Goal: Task Accomplishment & Management: Use online tool/utility

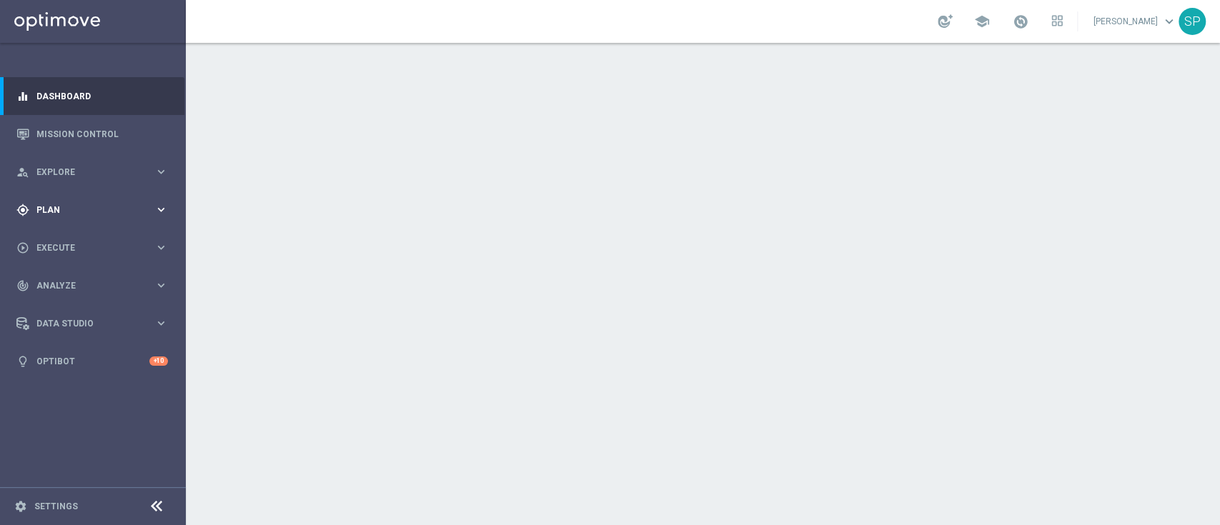
click at [103, 201] on div "gps_fixed Plan keyboard_arrow_right" at bounding box center [92, 210] width 184 height 38
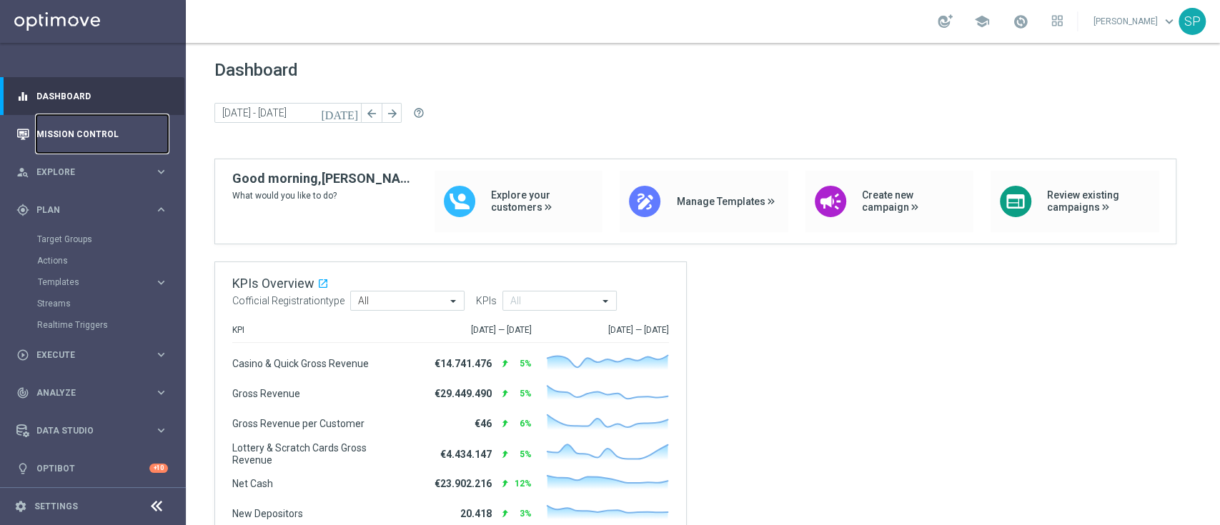
click at [84, 150] on link "Mission Control" at bounding box center [101, 134] width 131 height 38
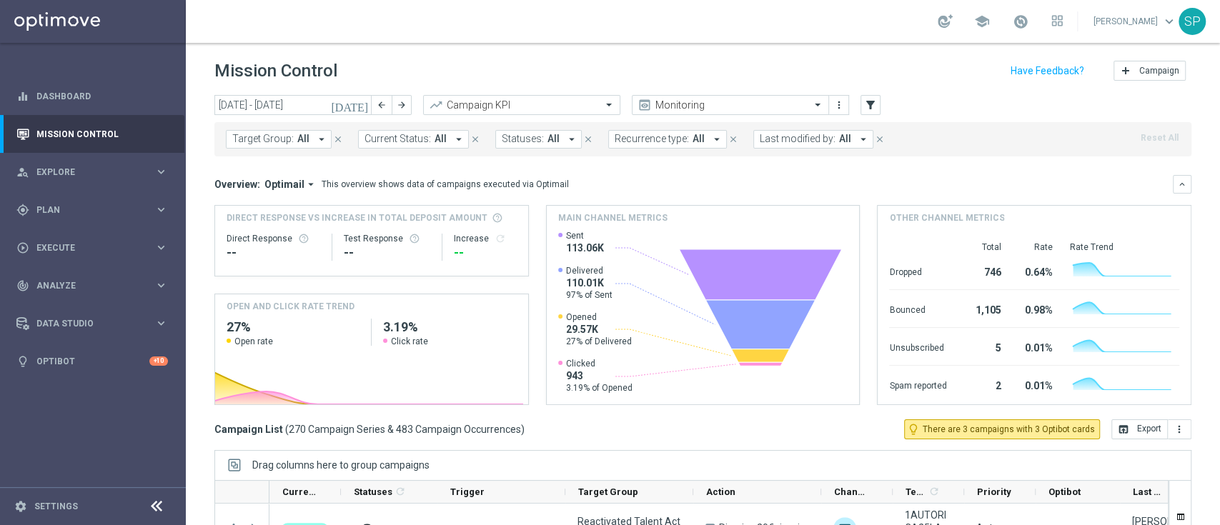
click at [798, 129] on div "Target Group: All arrow_drop_down close Current Status: All arrow_drop_down clo…" at bounding box center [702, 139] width 977 height 34
click at [799, 137] on span "Last modified by:" at bounding box center [797, 139] width 76 height 12
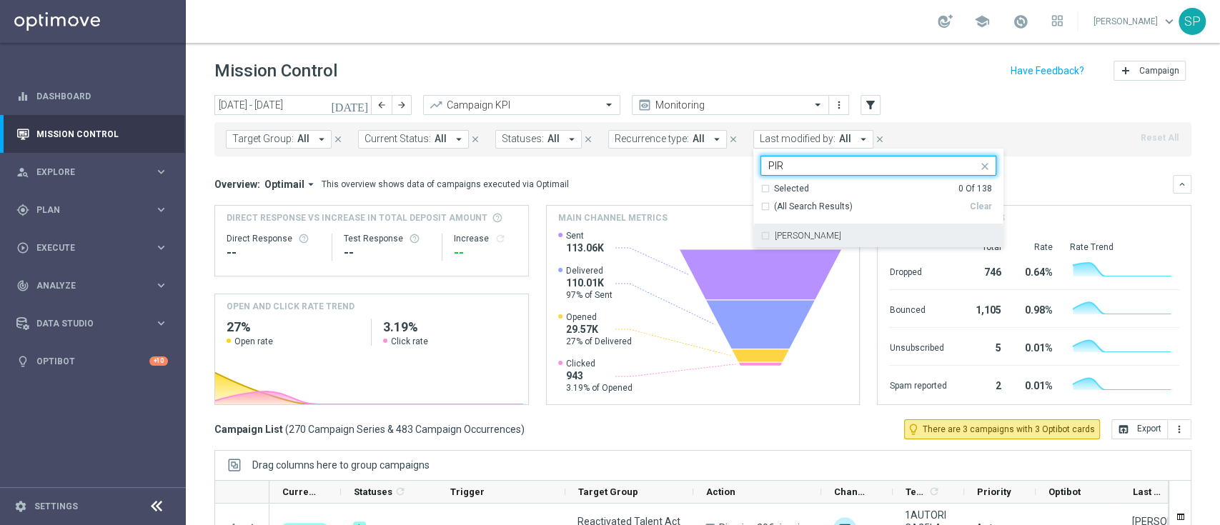
click at [774, 239] on label "[PERSON_NAME]" at bounding box center [807, 235] width 66 height 9
type input "PIR"
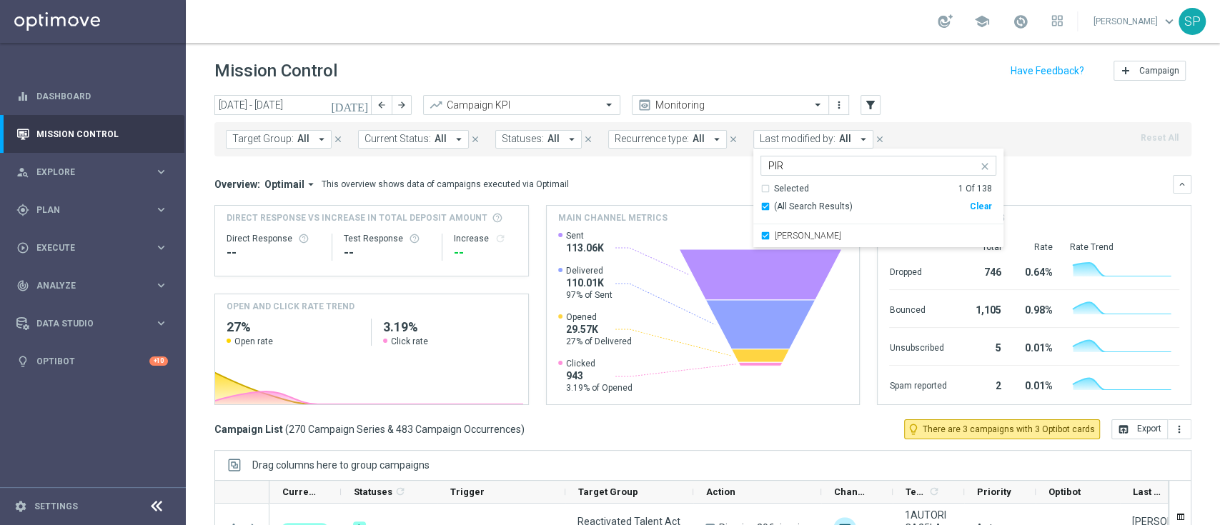
click at [904, 65] on div "Mission Control add Campaign" at bounding box center [702, 71] width 977 height 28
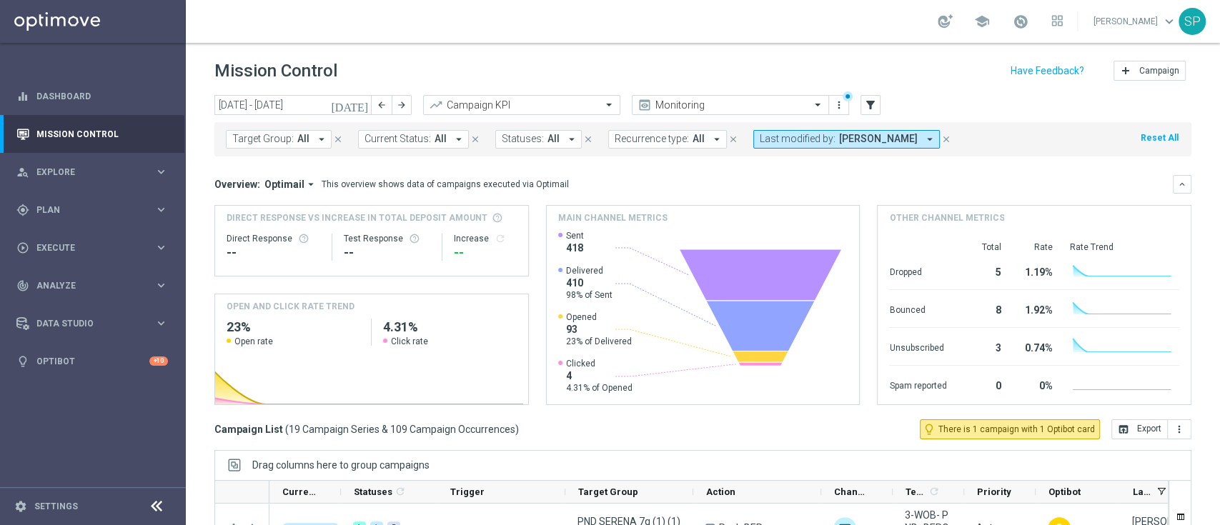
click at [361, 106] on icon "[DATE]" at bounding box center [350, 105] width 39 height 13
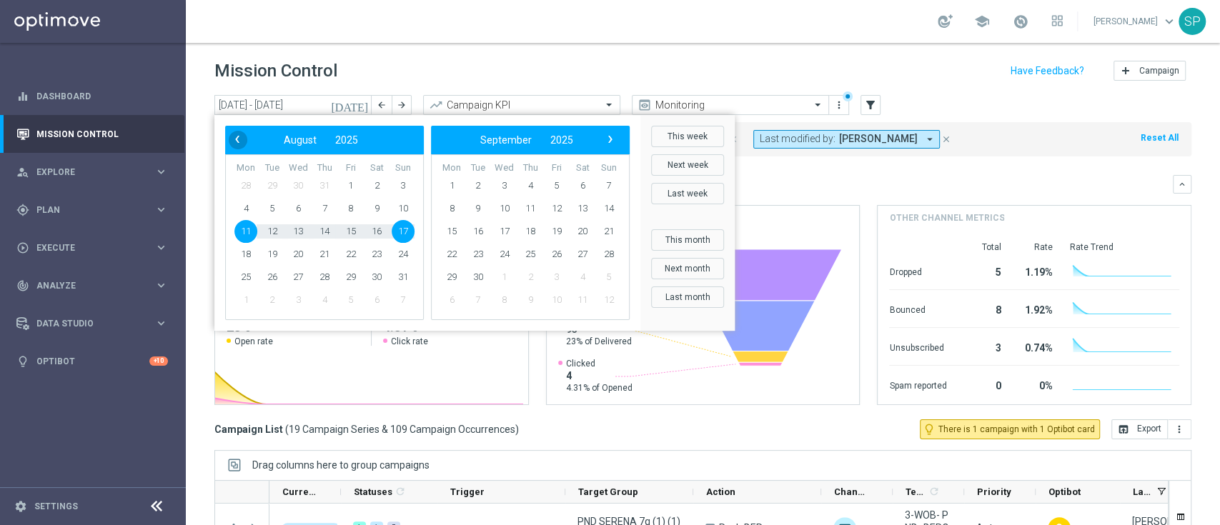
click at [234, 148] on span "‹" at bounding box center [237, 139] width 19 height 19
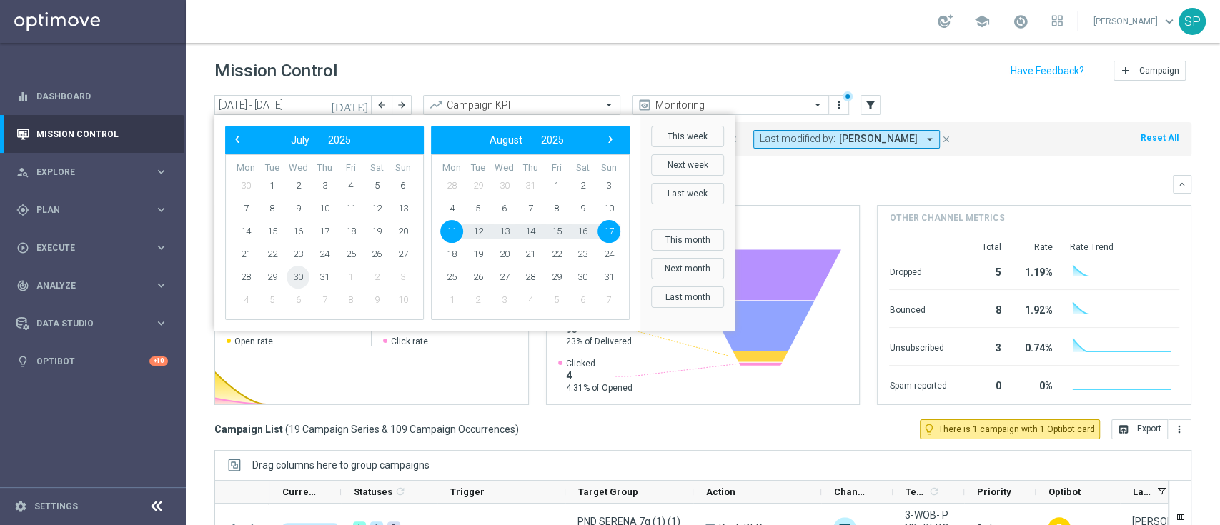
click at [287, 276] on span "30" at bounding box center [297, 277] width 23 height 23
click at [608, 181] on span "3" at bounding box center [608, 185] width 23 height 23
type input "30 Jul 2025 - 03 Aug 2025"
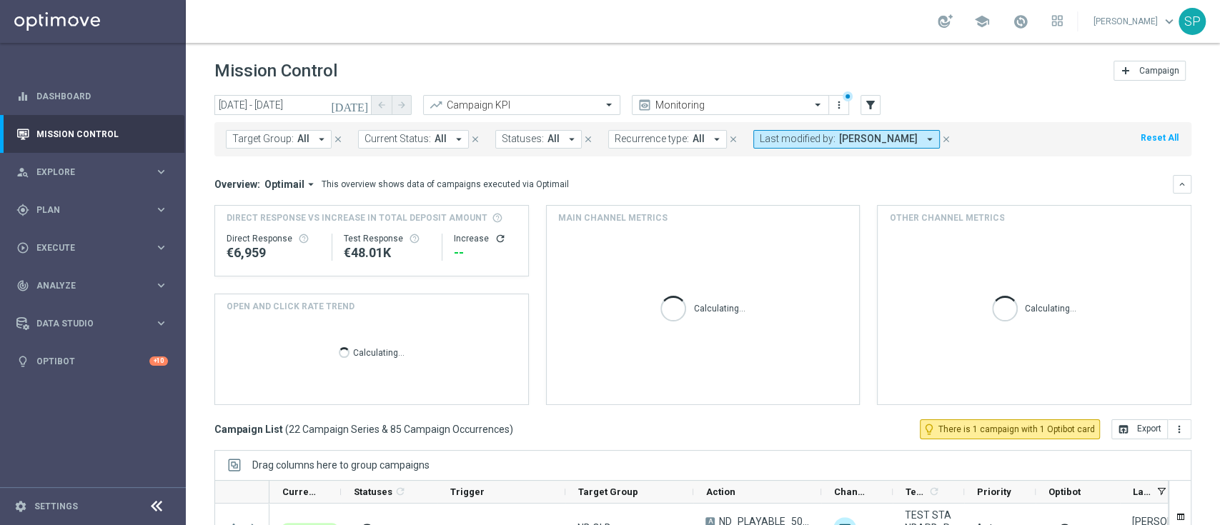
scroll to position [189, 0]
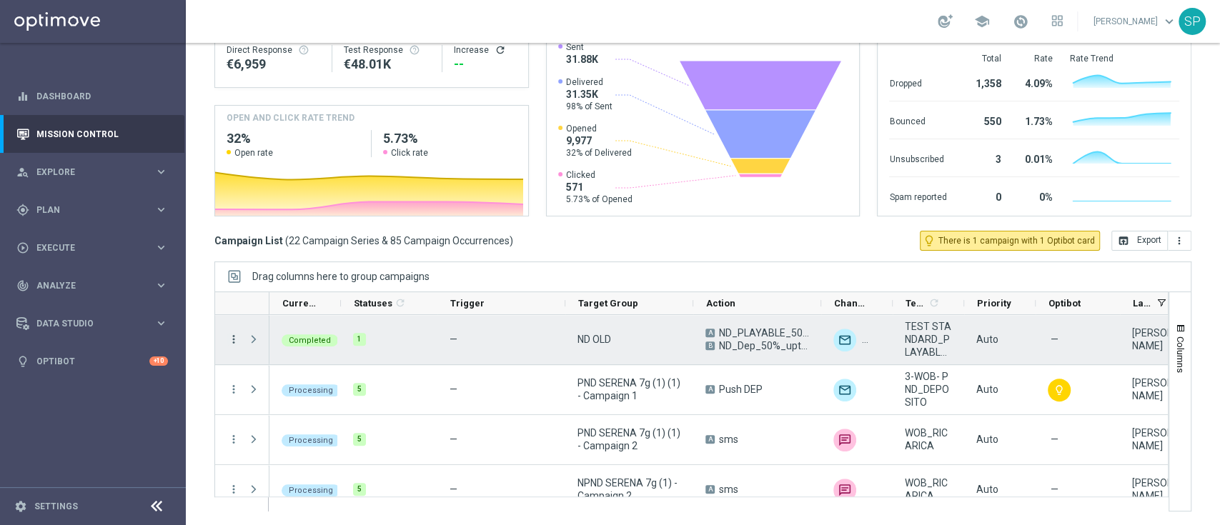
click at [231, 340] on icon "more_vert" at bounding box center [233, 339] width 13 height 13
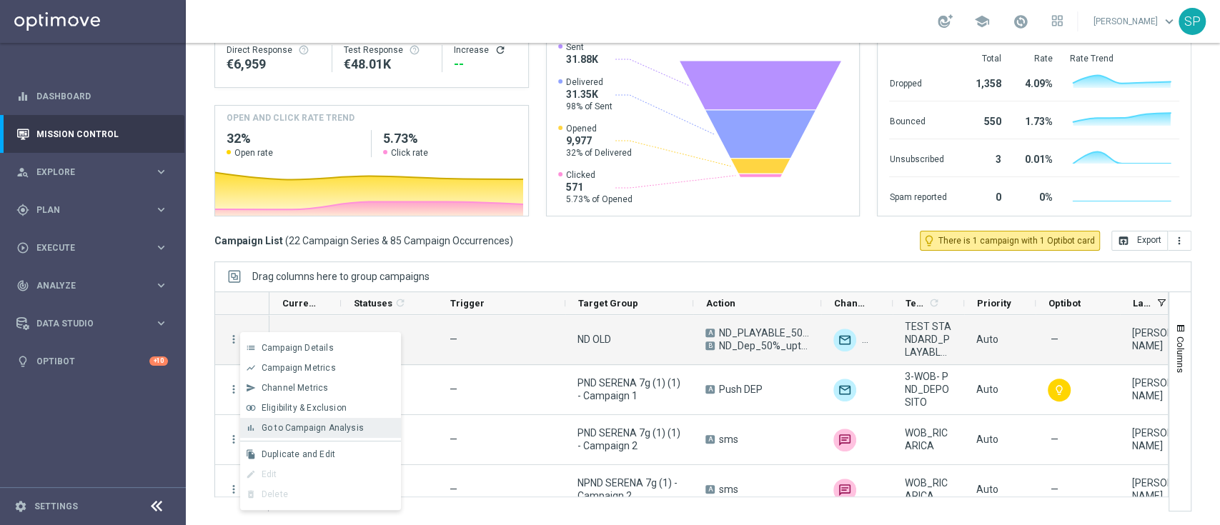
click at [349, 424] on span "Go to Campaign Analysis" at bounding box center [312, 428] width 102 height 10
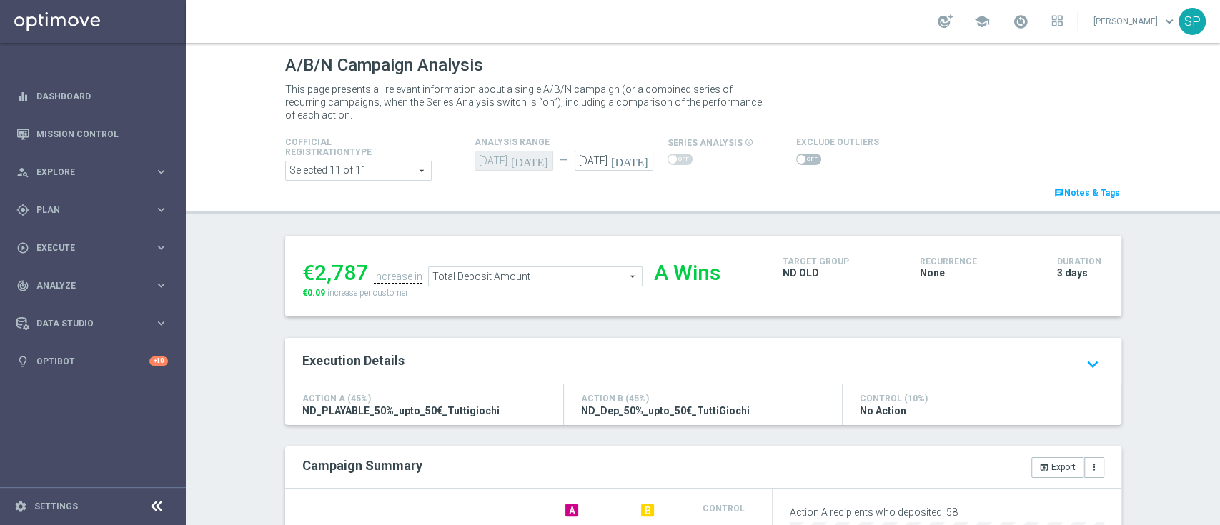
click at [796, 161] on span at bounding box center [808, 159] width 25 height 11
click at [796, 161] on input "checkbox" at bounding box center [808, 159] width 25 height 11
checkbox input "true"
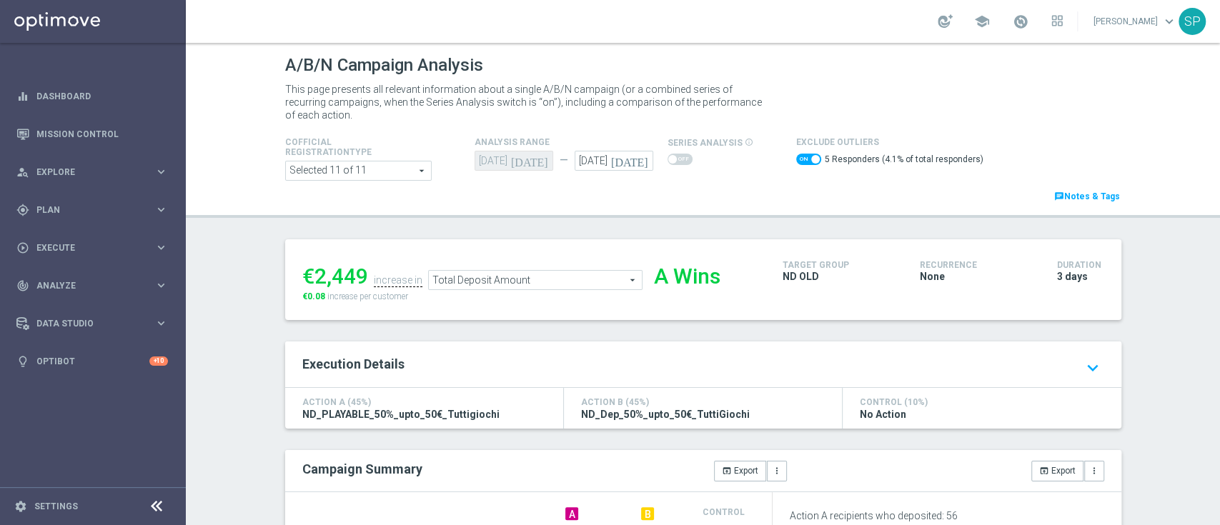
scroll to position [299, 0]
